Goal: Task Accomplishment & Management: Manage account settings

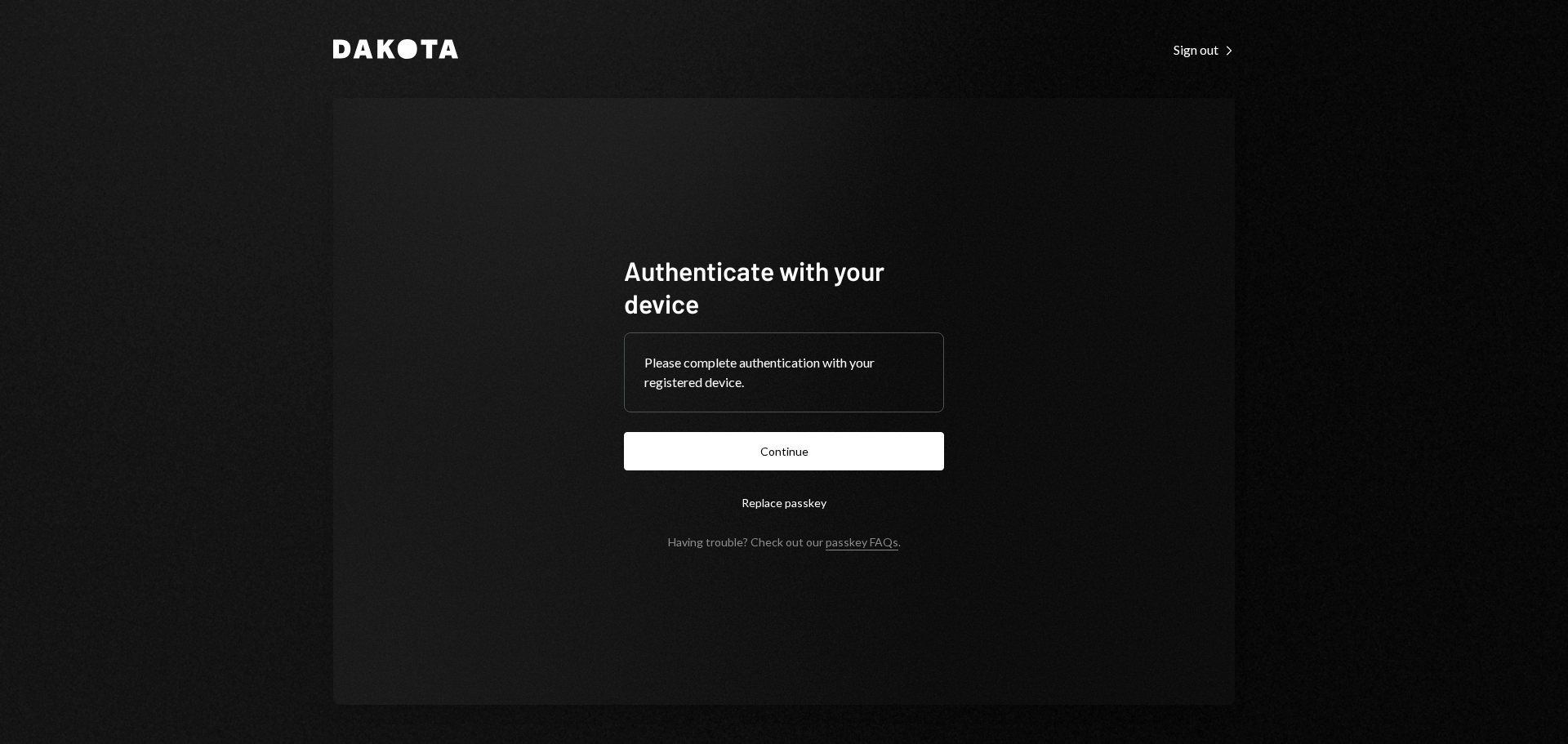
drag, startPoint x: 785, startPoint y: 450, endPoint x: 568, endPoint y: 380, distance: 228.0
click at [783, 446] on button "Continue" at bounding box center [784, 451] width 320 height 39
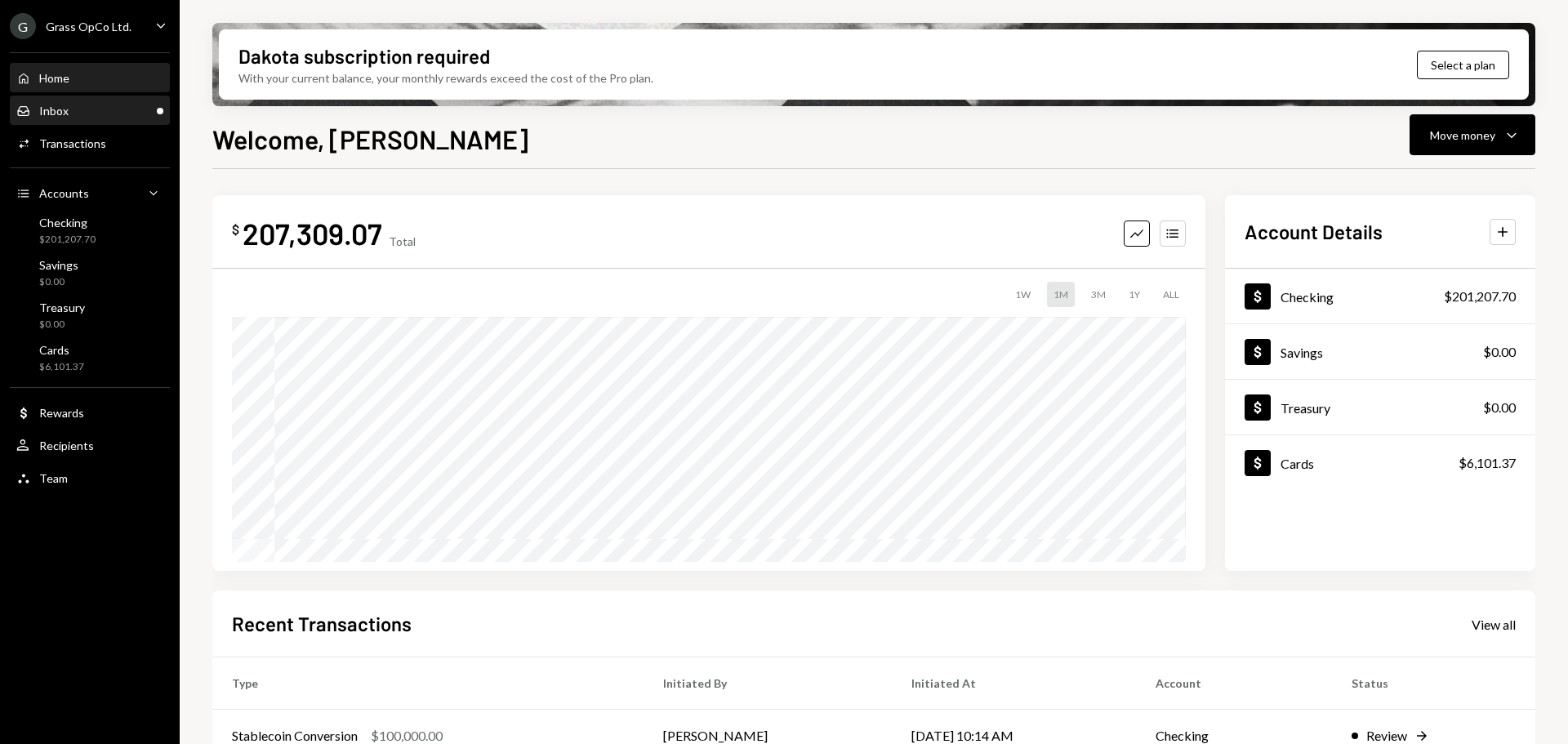
click at [62, 113] on div "Inbox" at bounding box center [54, 110] width 30 height 13
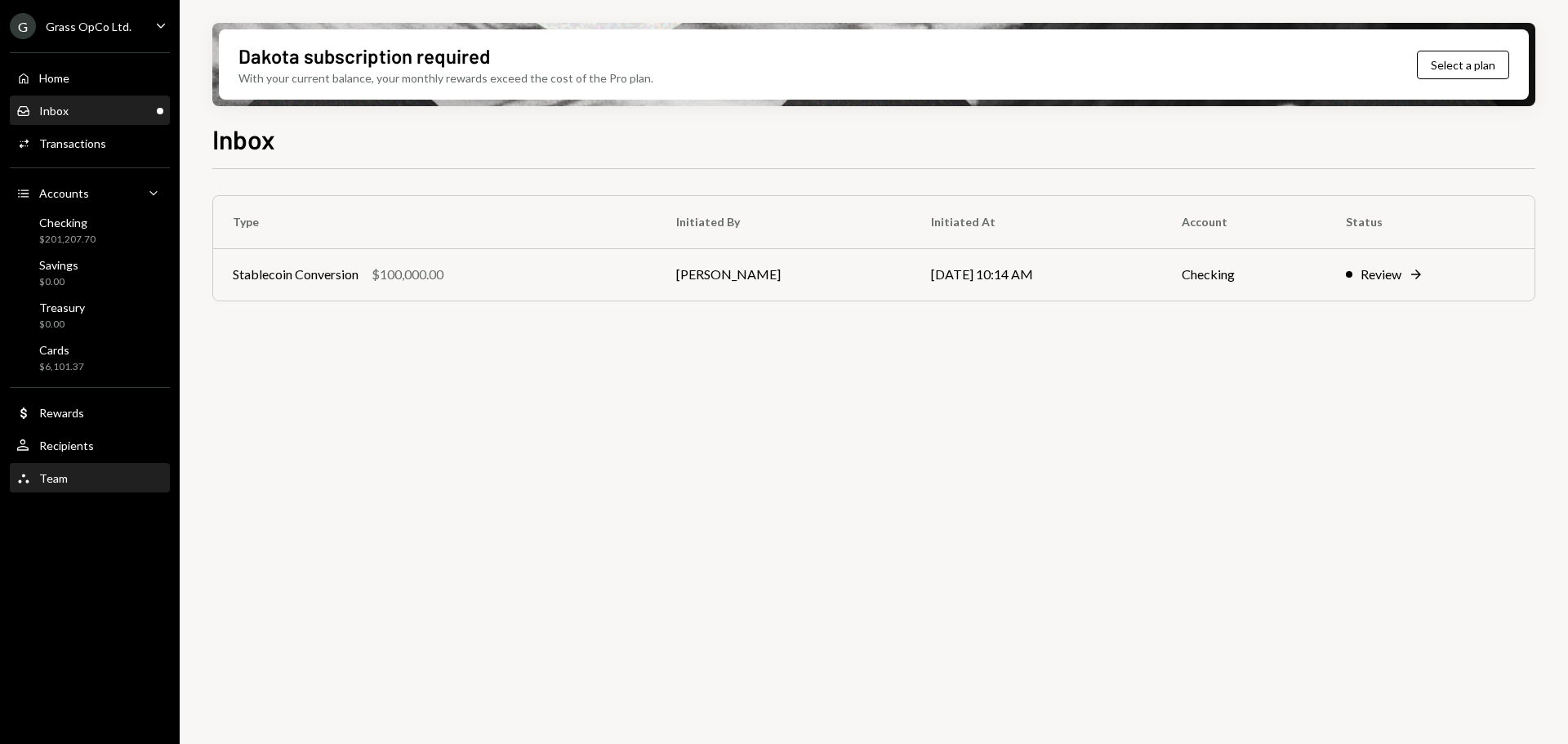
click at [42, 481] on div "Team" at bounding box center [54, 478] width 29 height 13
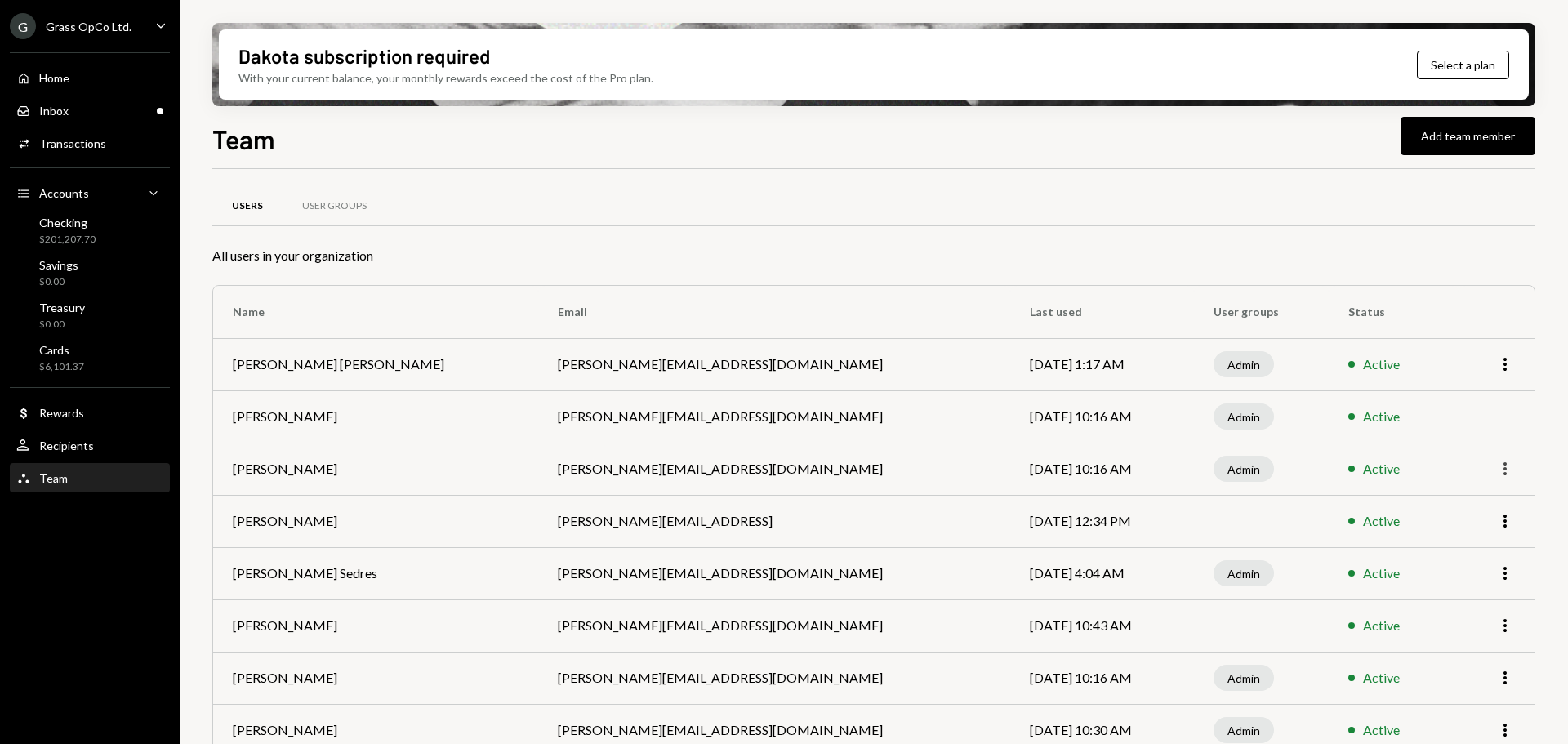
click at [1499, 466] on icon "More" at bounding box center [1505, 469] width 20 height 20
click at [1283, 459] on td "Admin" at bounding box center [1261, 469] width 136 height 52
drag, startPoint x: 1229, startPoint y: 475, endPoint x: 1087, endPoint y: 463, distance: 142.5
click at [1089, 466] on tr "[PERSON_NAME] [PERSON_NAME][EMAIL_ADDRESS][DOMAIN_NAME] [DATE] 10:16 AM Admin A…" at bounding box center [874, 469] width 1322 height 52
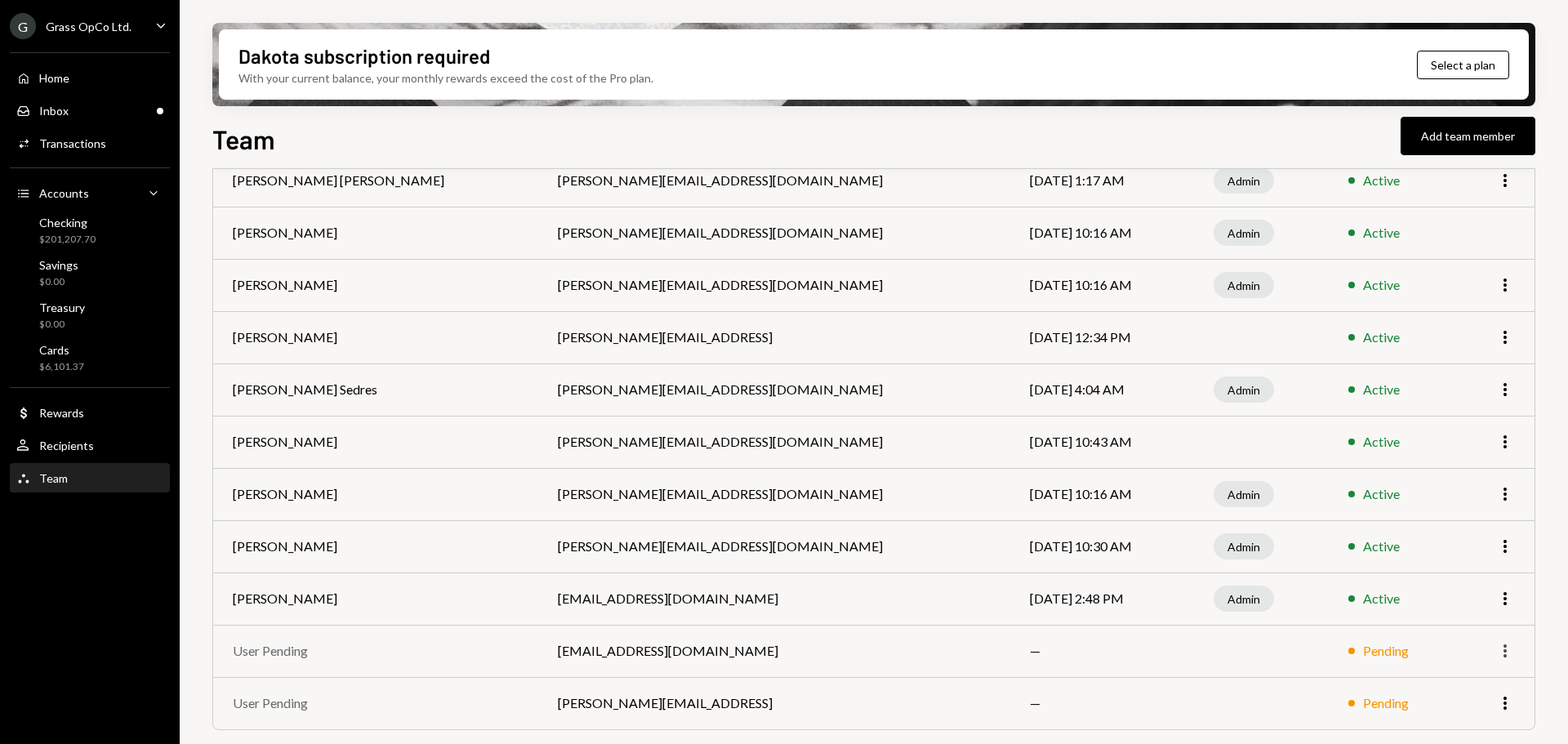
click at [1496, 655] on icon "More" at bounding box center [1505, 651] width 20 height 20
click at [1470, 688] on div "Remove" at bounding box center [1467, 686] width 82 height 29
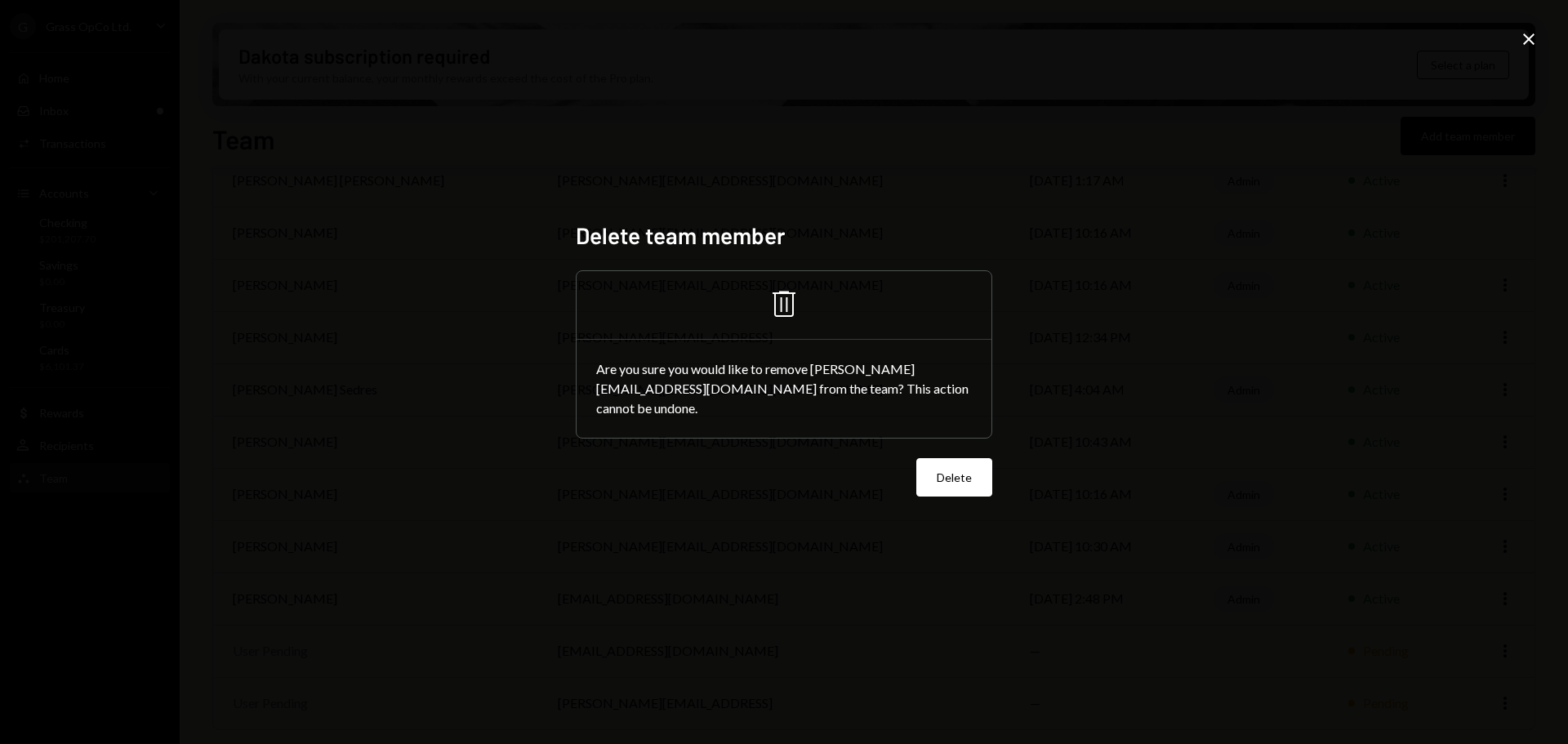
click at [939, 484] on button "Delete" at bounding box center [954, 478] width 76 height 39
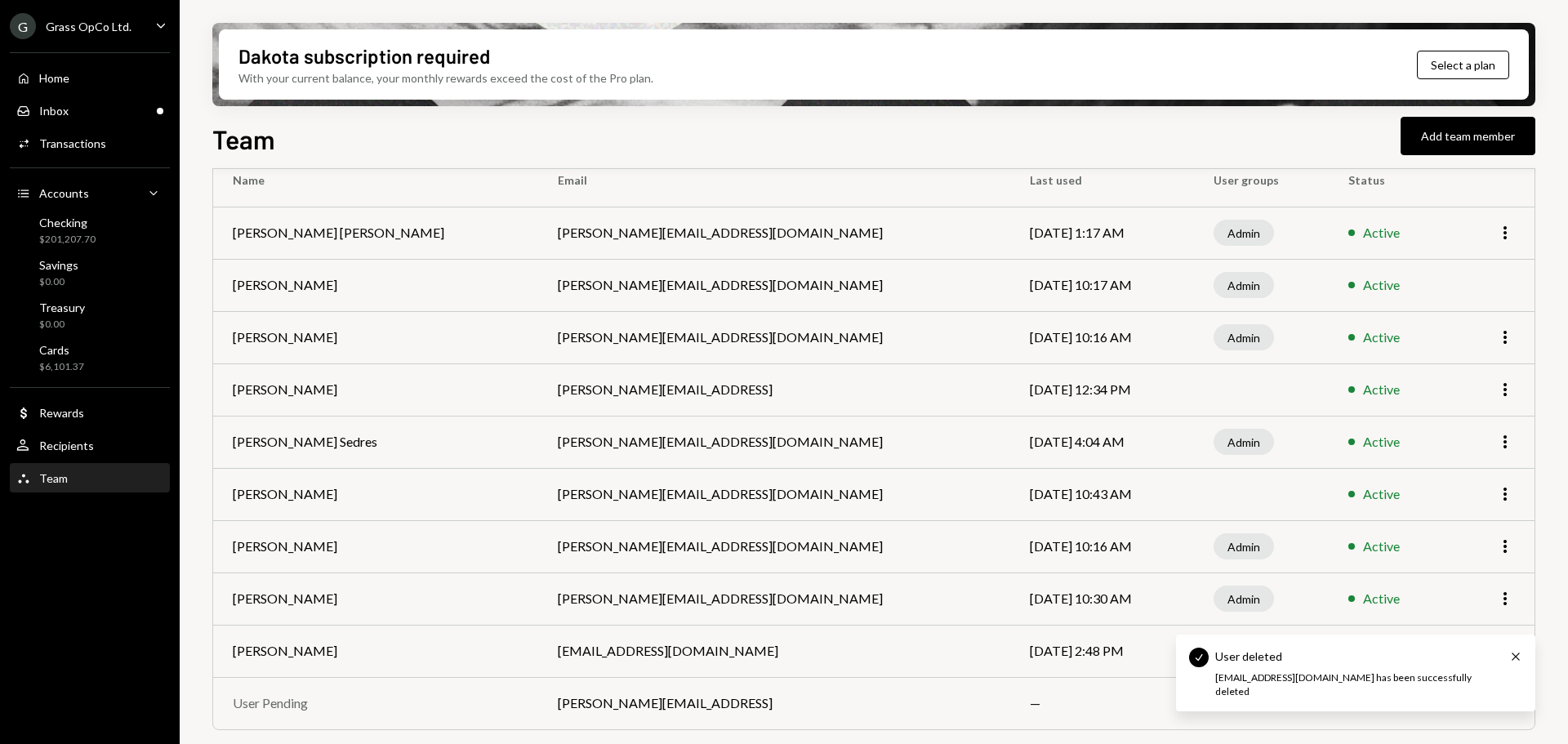
scroll to position [131, 0]
click at [1510, 657] on icon "Cross" at bounding box center [1515, 657] width 13 height 13
click at [1504, 602] on icon "More" at bounding box center [1505, 599] width 20 height 20
click at [1438, 662] on div "Remove" at bounding box center [1467, 662] width 82 height 29
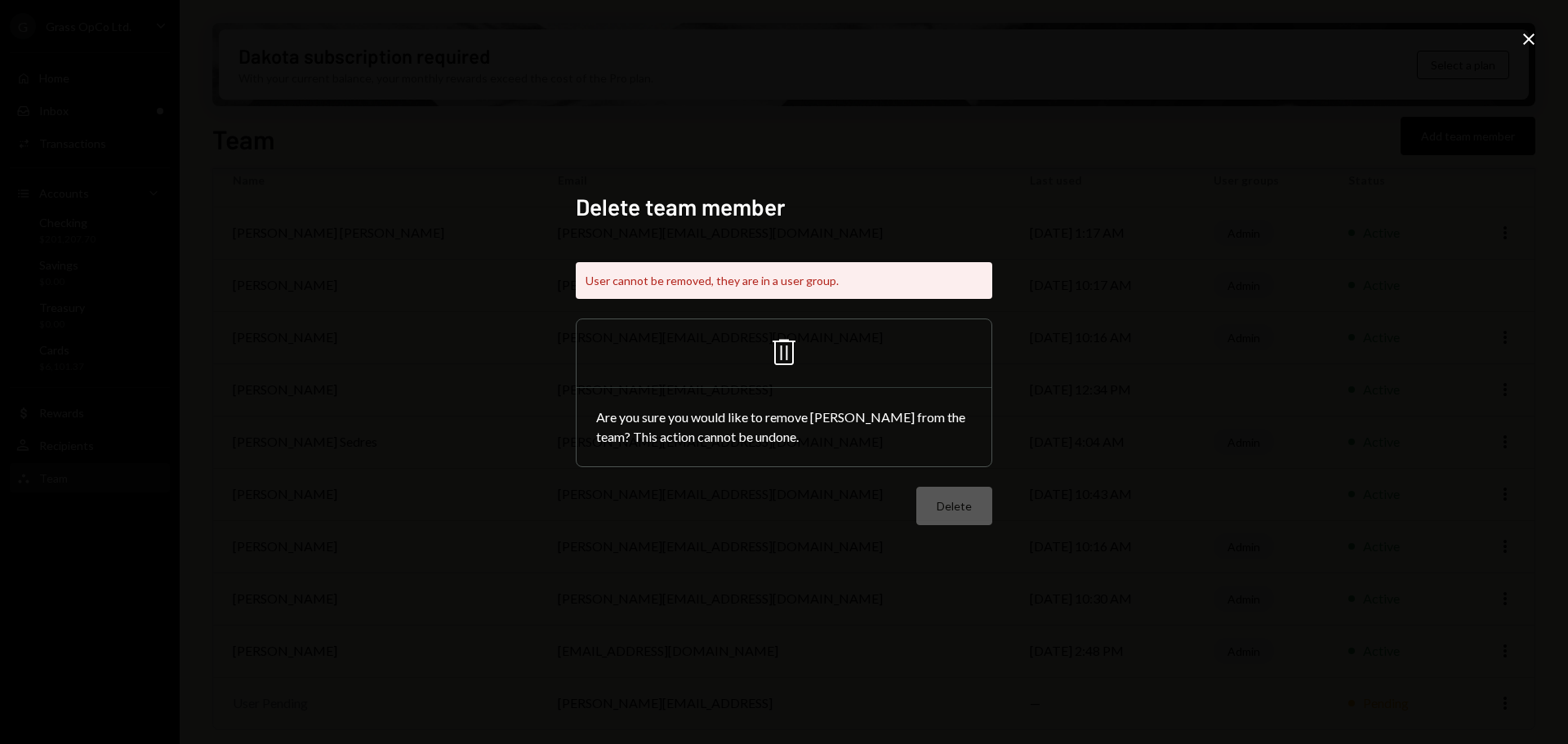
click at [777, 345] on icon "Trash" at bounding box center [784, 353] width 40 height 40
drag, startPoint x: 1250, startPoint y: 397, endPoint x: 1540, endPoint y: 49, distance: 453.0
click at [1258, 386] on div "Delete team member User cannot be removed, they are in a user group. Trash Are …" at bounding box center [784, 372] width 1568 height 744
click at [1522, 40] on icon "Close" at bounding box center [1528, 40] width 20 height 20
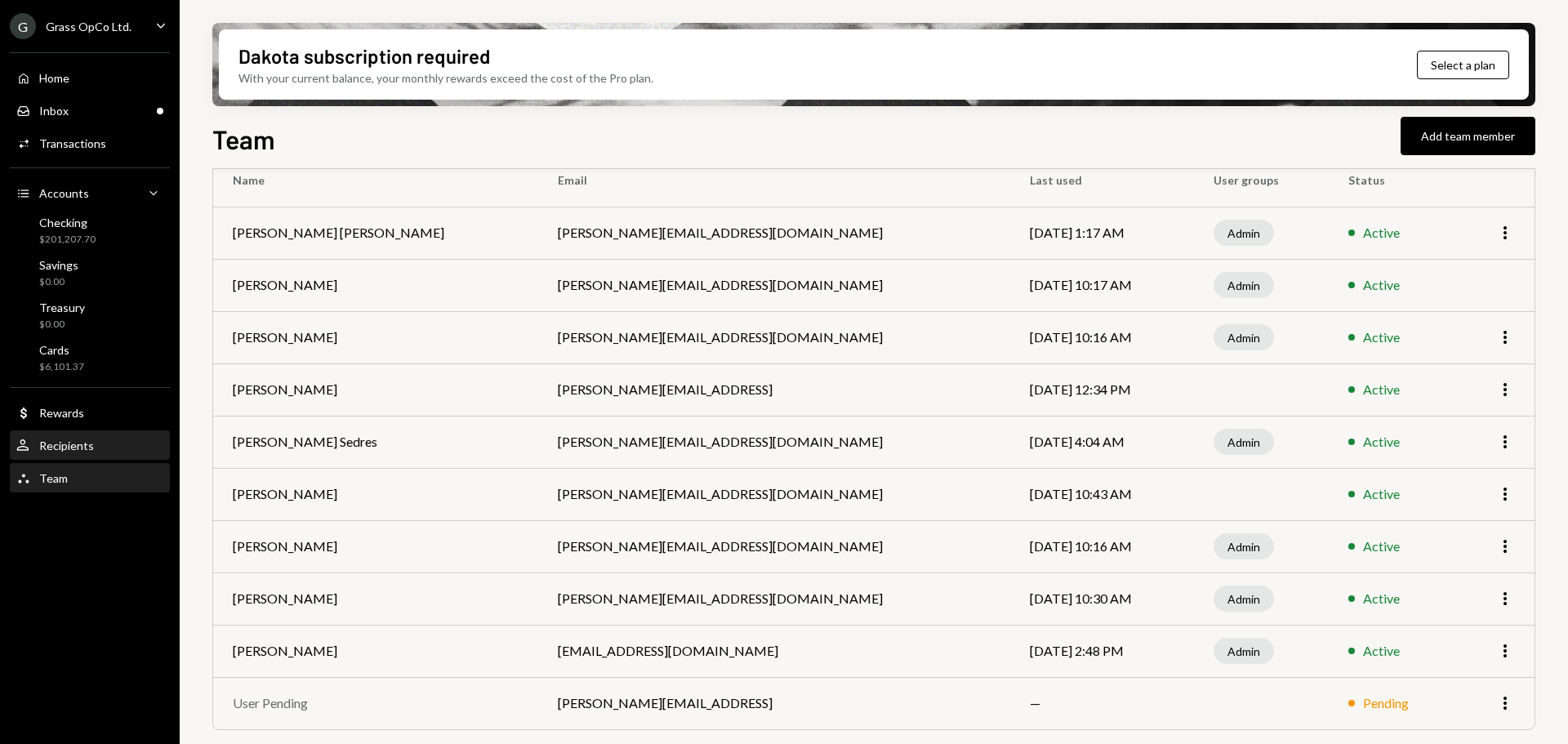
click at [63, 450] on div "Recipients" at bounding box center [67, 445] width 55 height 13
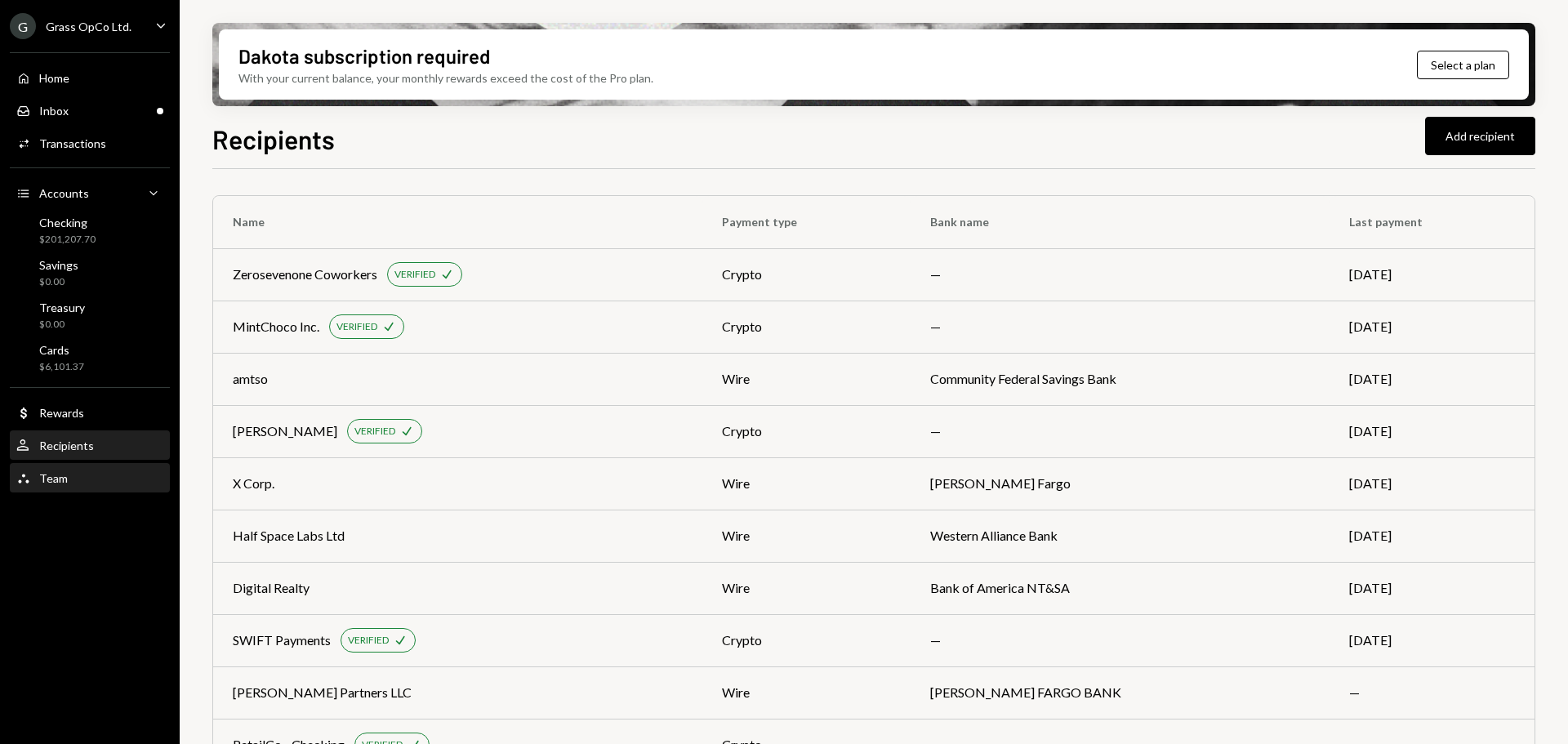
click at [56, 465] on div "Team Team" at bounding box center [89, 479] width 147 height 28
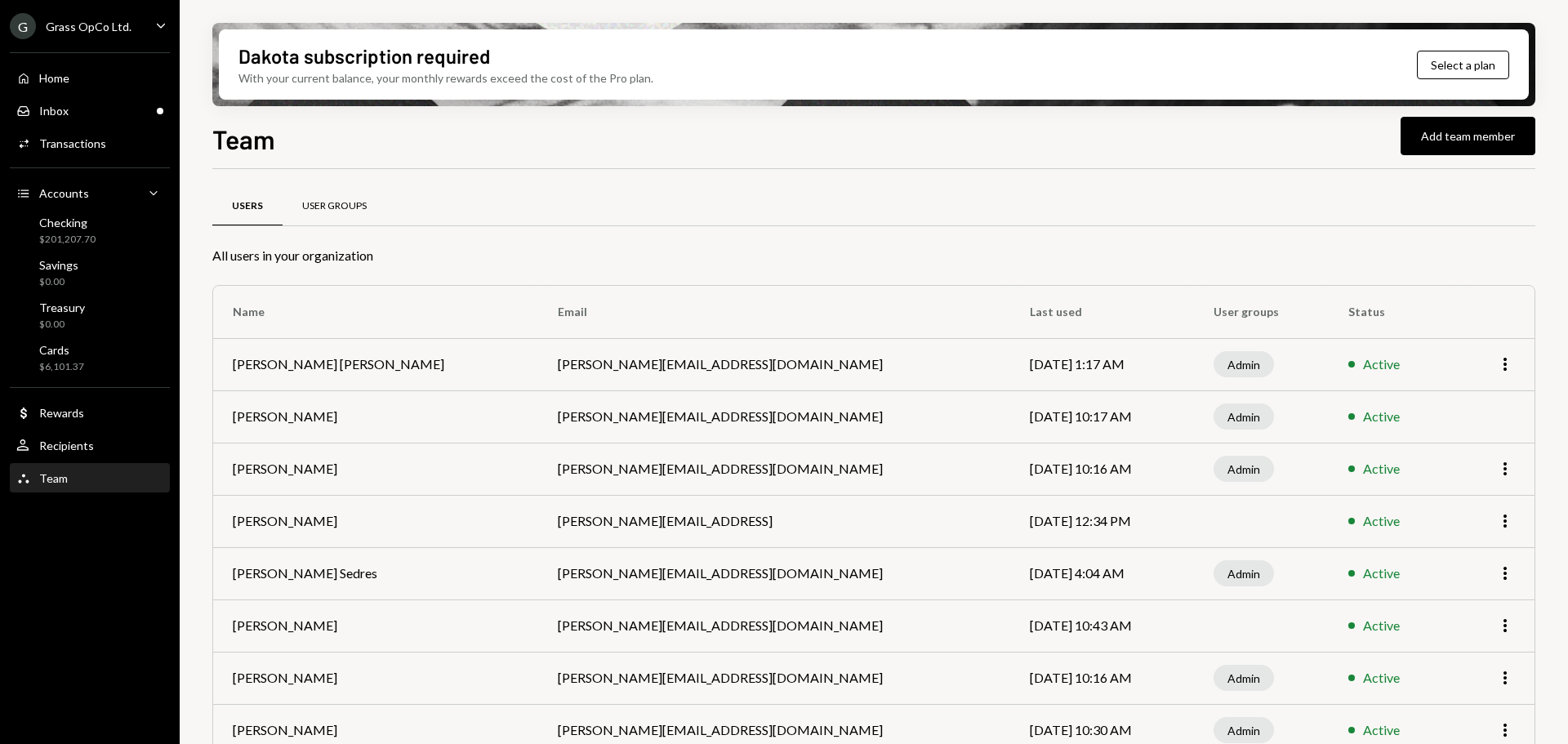
click at [379, 202] on div "User Groups" at bounding box center [334, 207] width 103 height 40
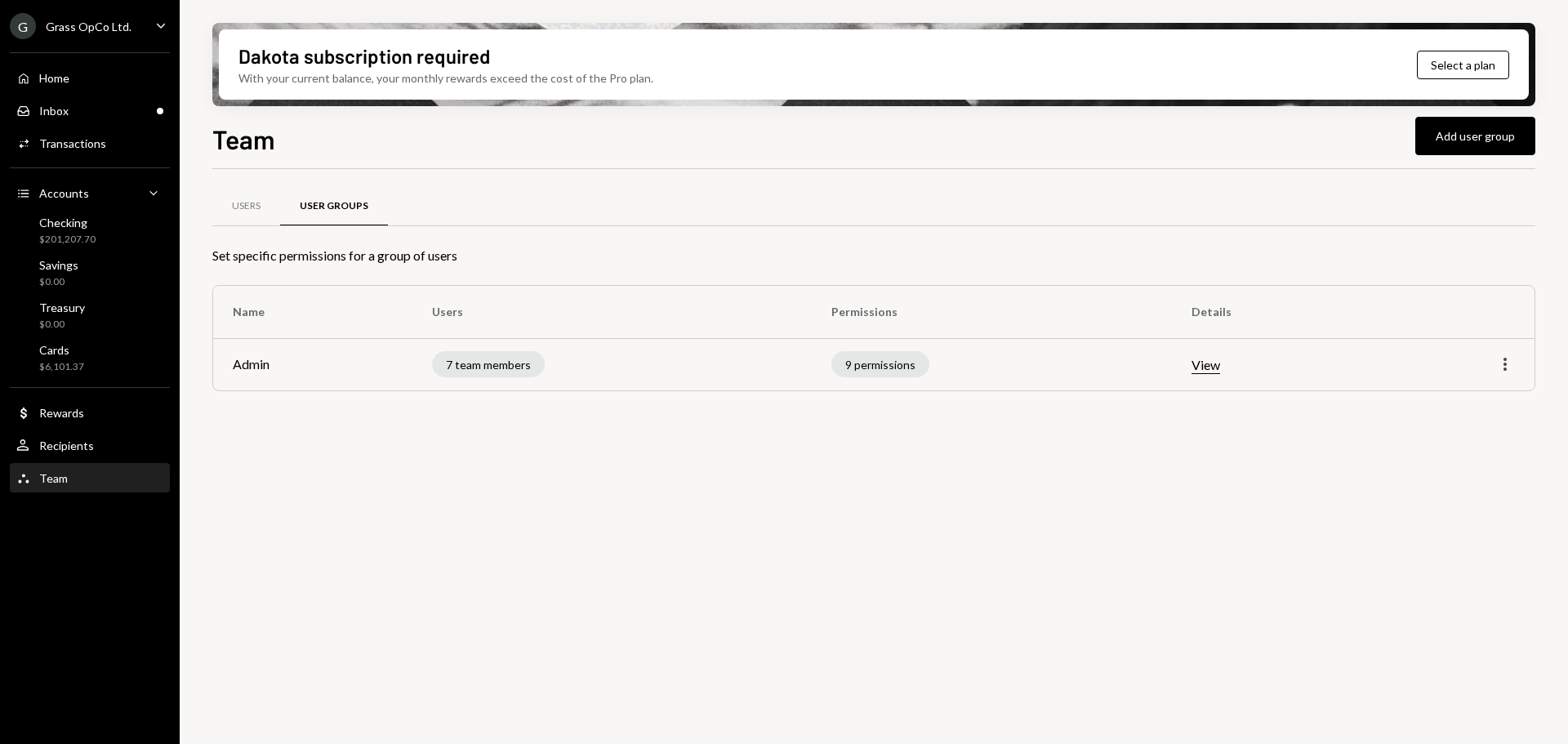
click at [1509, 363] on icon "More" at bounding box center [1505, 364] width 20 height 20
click at [1451, 396] on div "Edit" at bounding box center [1467, 399] width 82 height 29
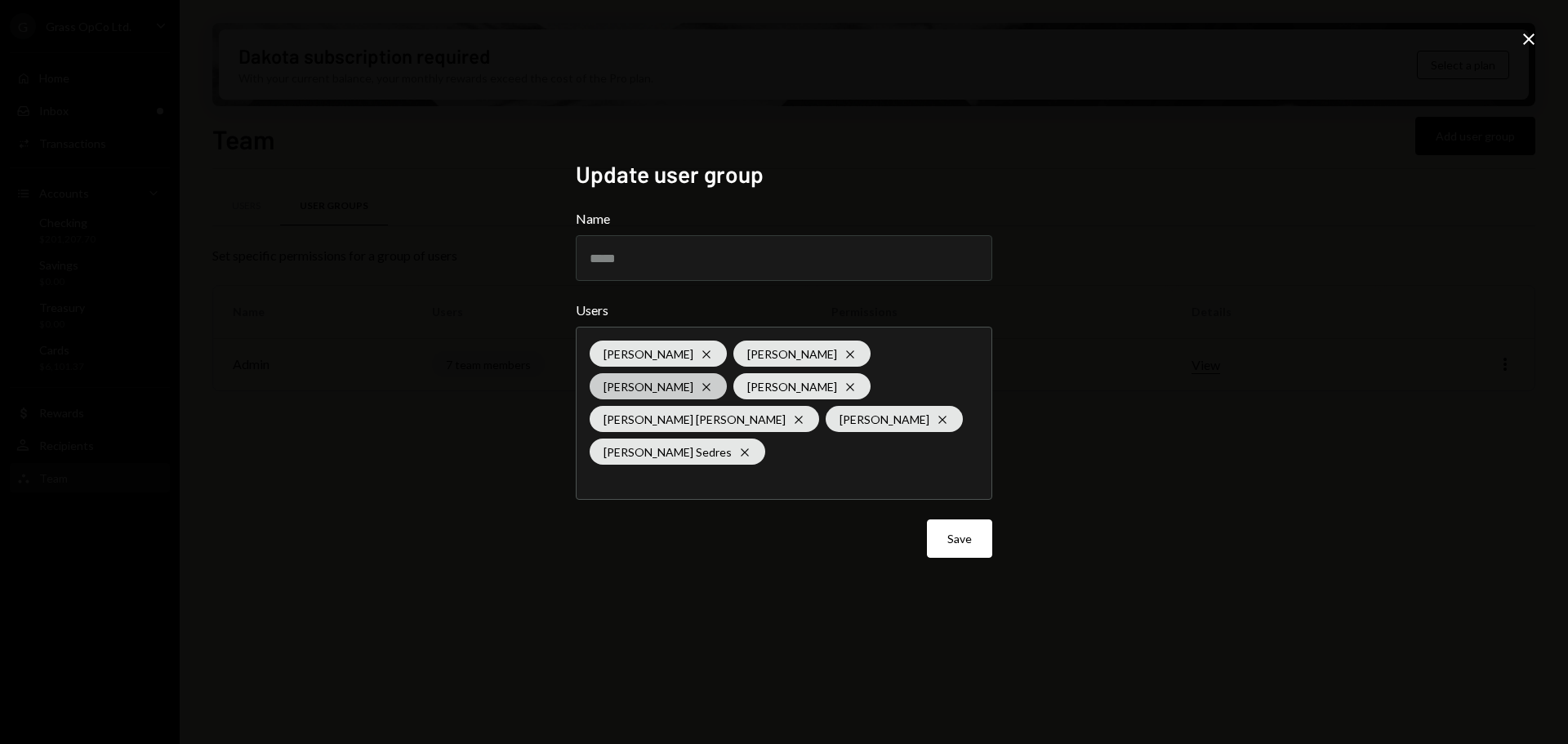
click at [702, 390] on icon at bounding box center [706, 387] width 7 height 7
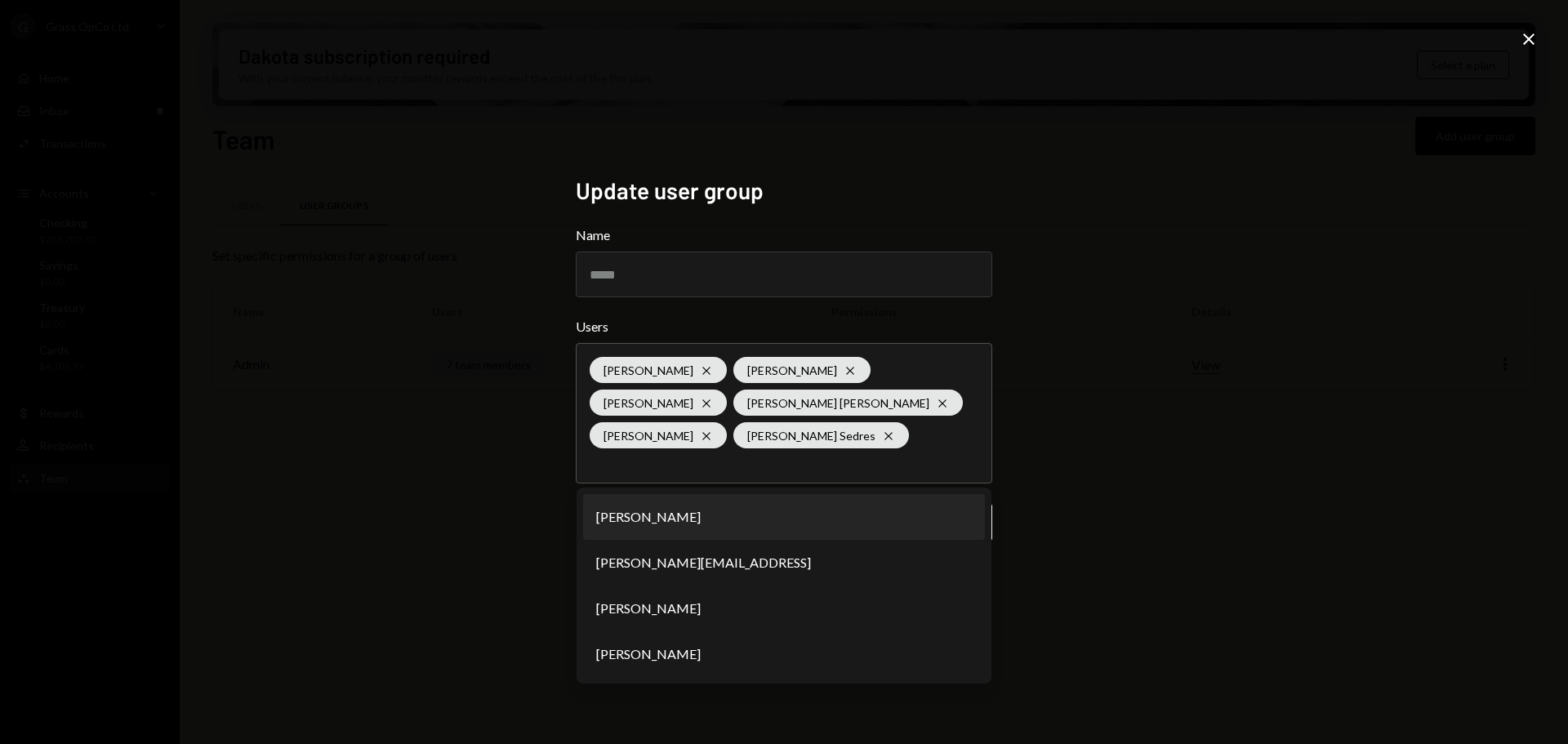
click at [1200, 427] on div "Update user group Name ***** Users [PERSON_NAME]-[PERSON_NAME] [PERSON_NAME] Cr…" at bounding box center [784, 372] width 1568 height 744
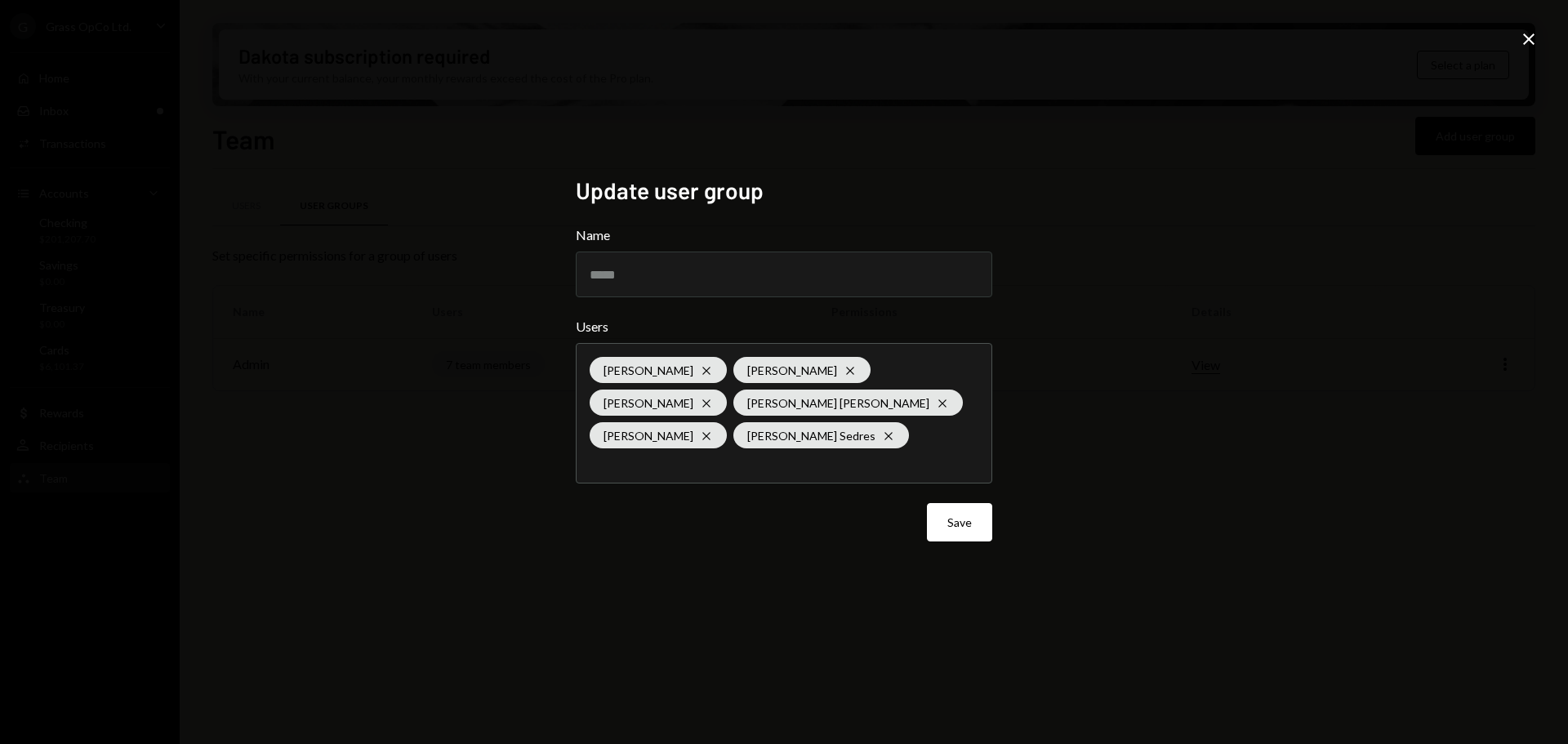
click at [945, 519] on button "Save" at bounding box center [959, 522] width 66 height 39
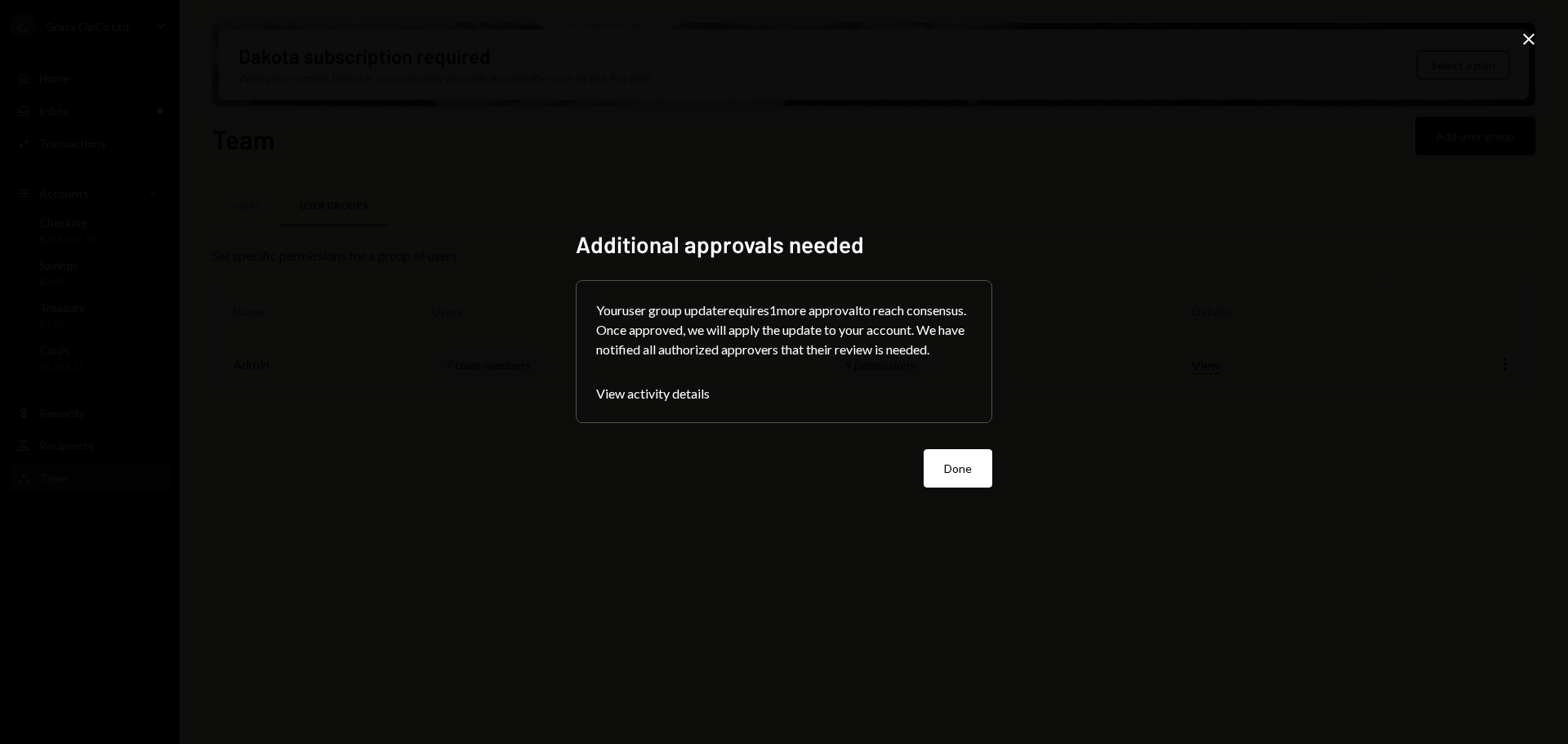
click at [944, 488] on button "Done" at bounding box center [958, 469] width 68 height 39
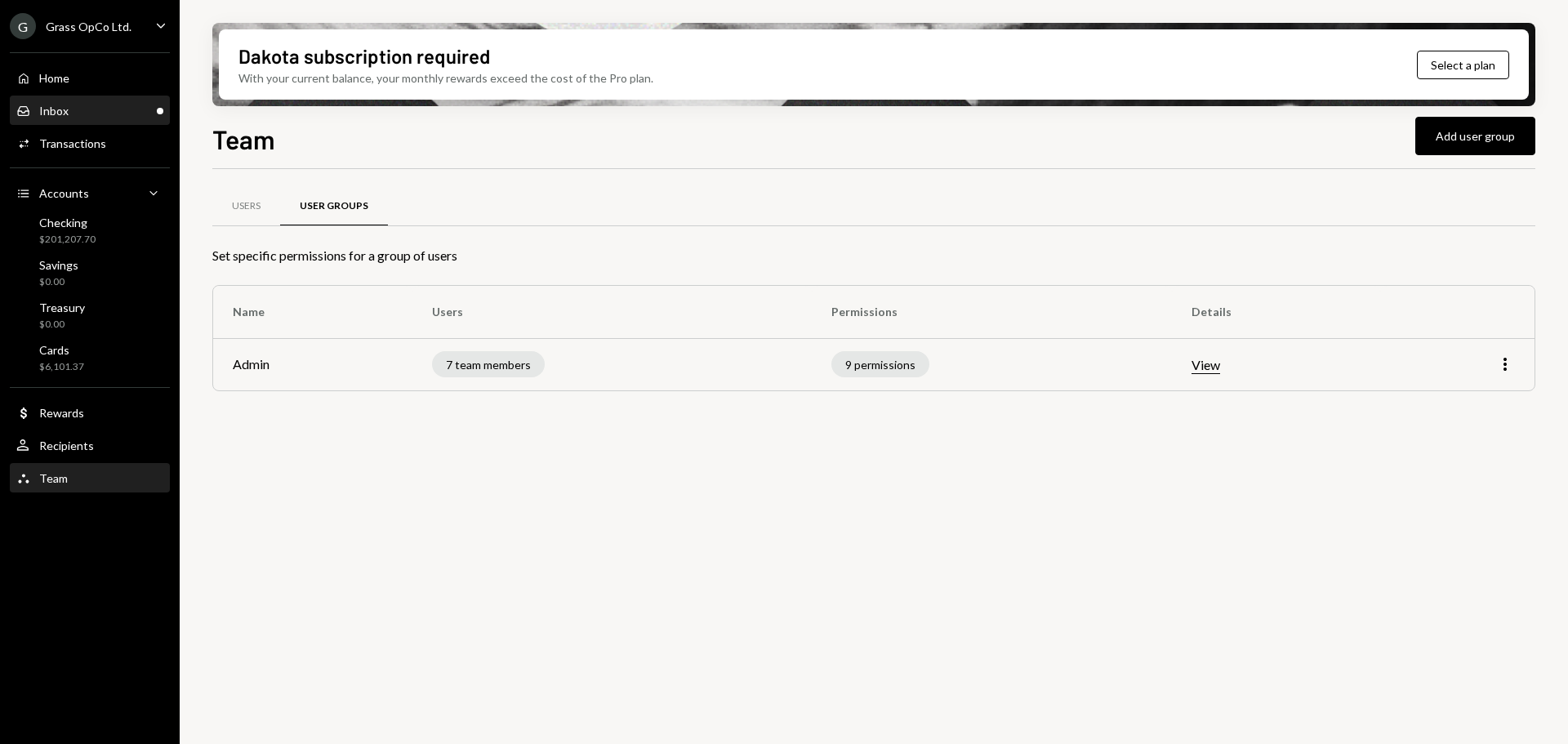
click at [76, 109] on div "Inbox Inbox" at bounding box center [89, 111] width 147 height 14
